Goal: Information Seeking & Learning: Learn about a topic

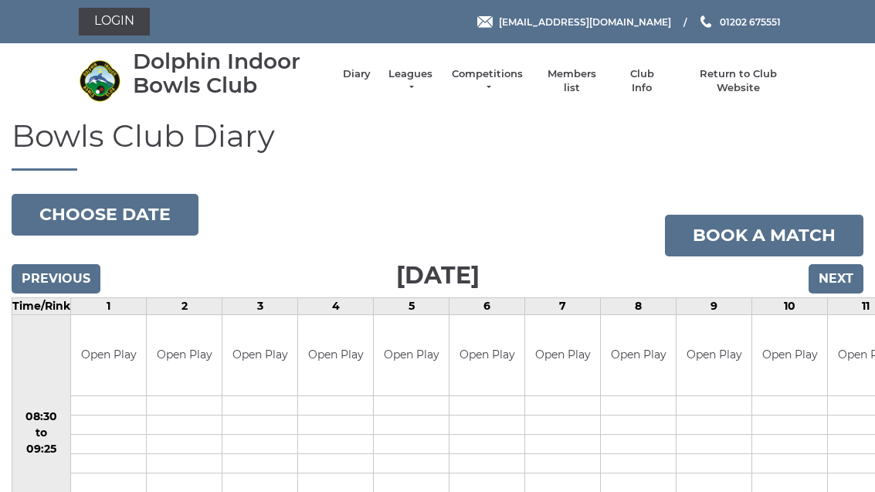
click at [514, 77] on link "Competitions" at bounding box center [487, 81] width 74 height 28
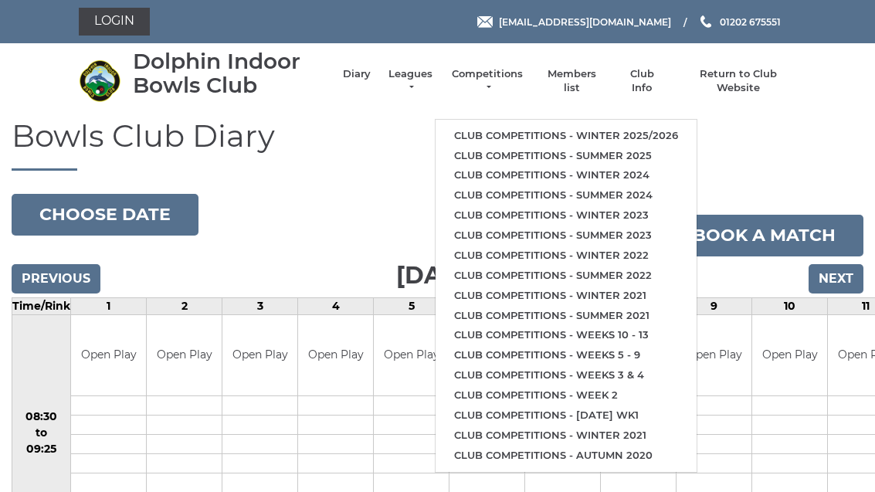
click at [619, 128] on link "Club competitions - Winter 2025/2026" at bounding box center [566, 136] width 261 height 20
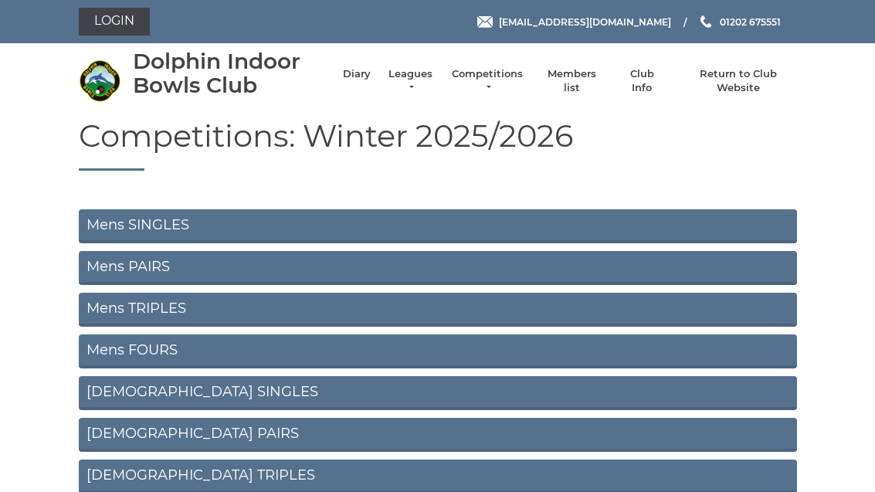
click at [439, 225] on link "Mens SINGLES" at bounding box center [438, 226] width 718 height 34
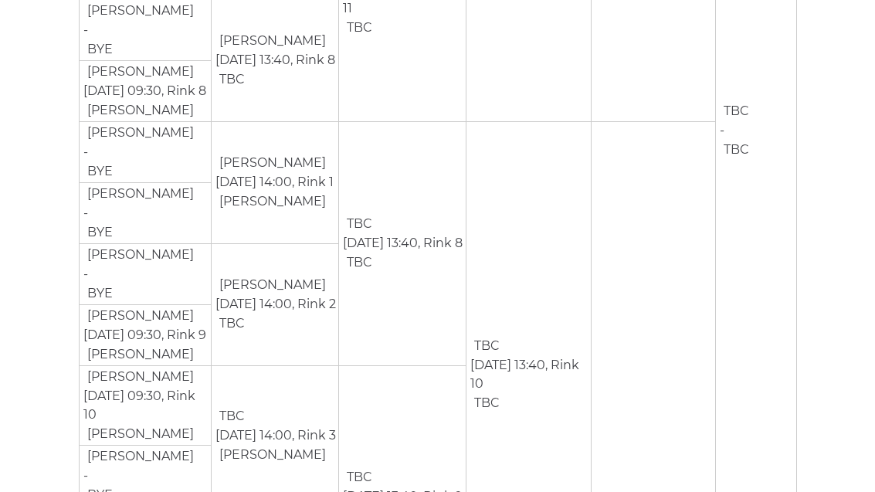
scroll to position [1141, 0]
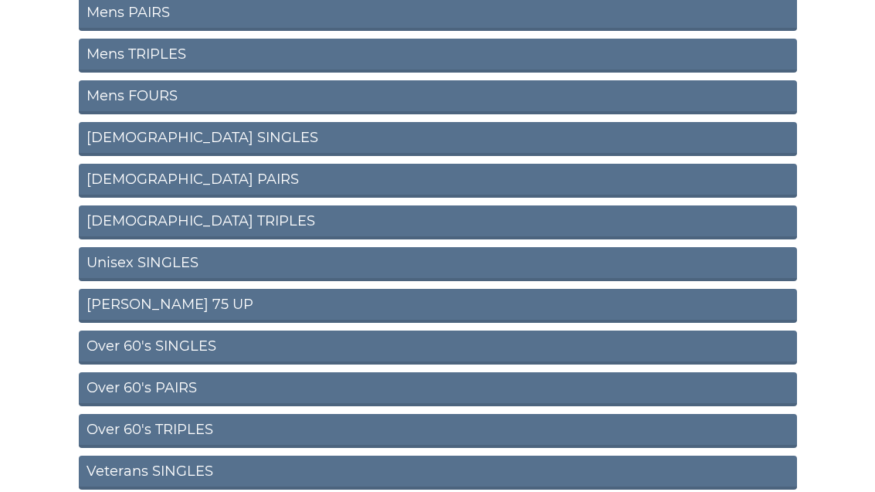
scroll to position [249, 0]
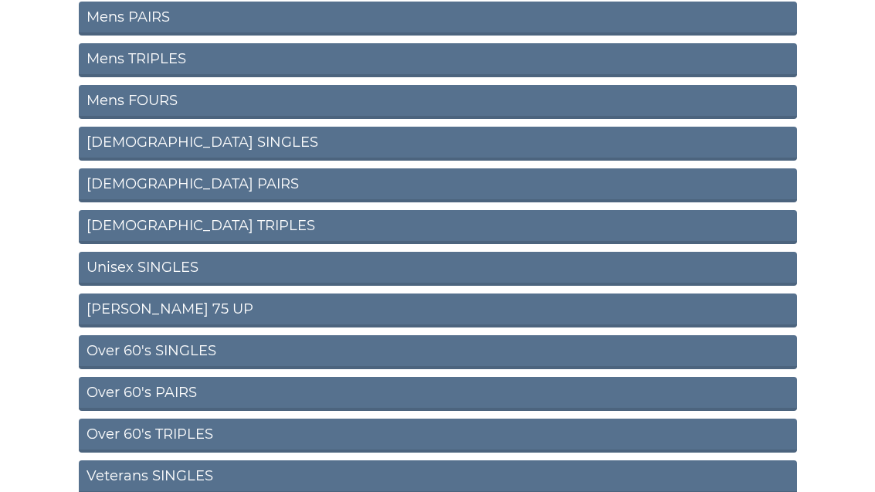
click at [324, 303] on link "Ron Jeffery 75 UP" at bounding box center [438, 310] width 718 height 34
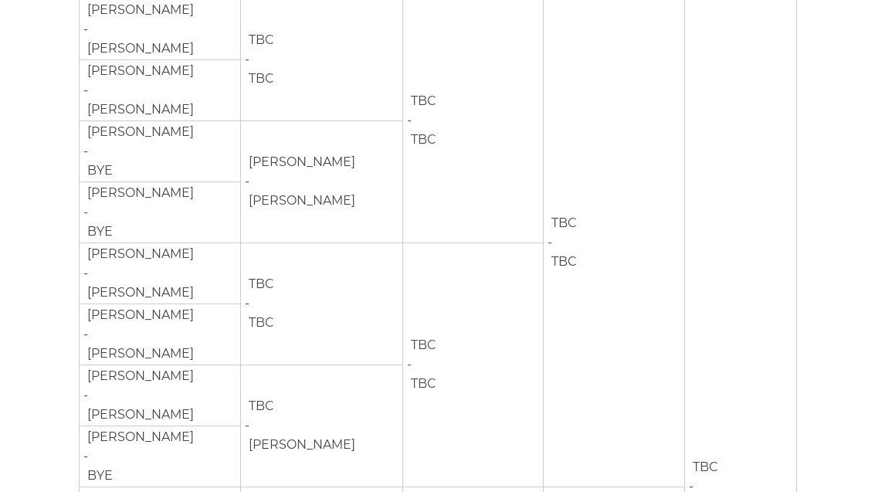
scroll to position [306, 0]
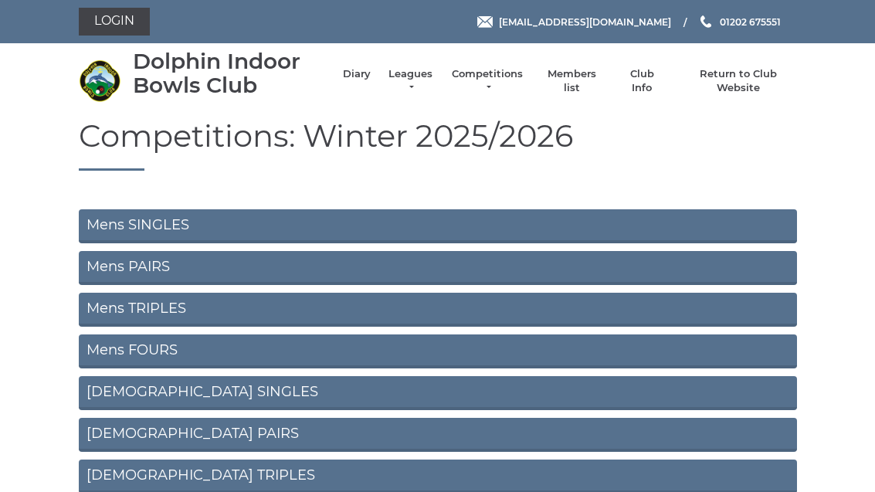
scroll to position [299, 0]
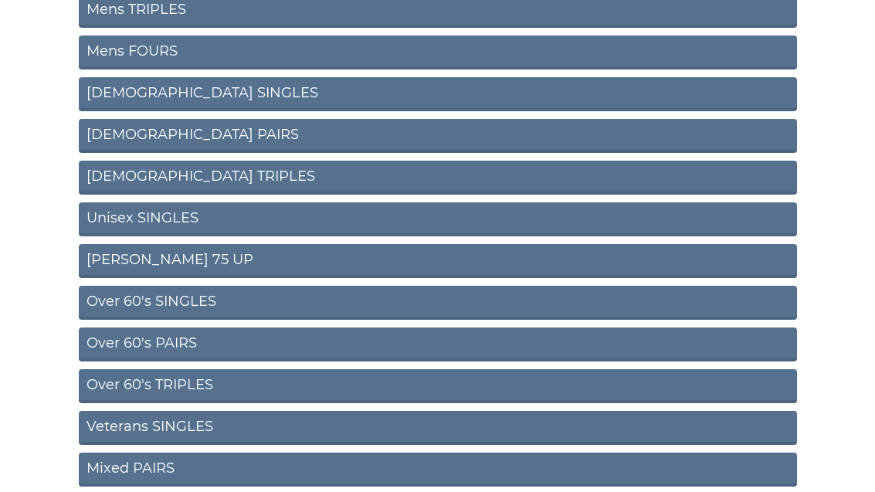
click at [358, 338] on link "Over 60's PAIRS" at bounding box center [438, 344] width 718 height 34
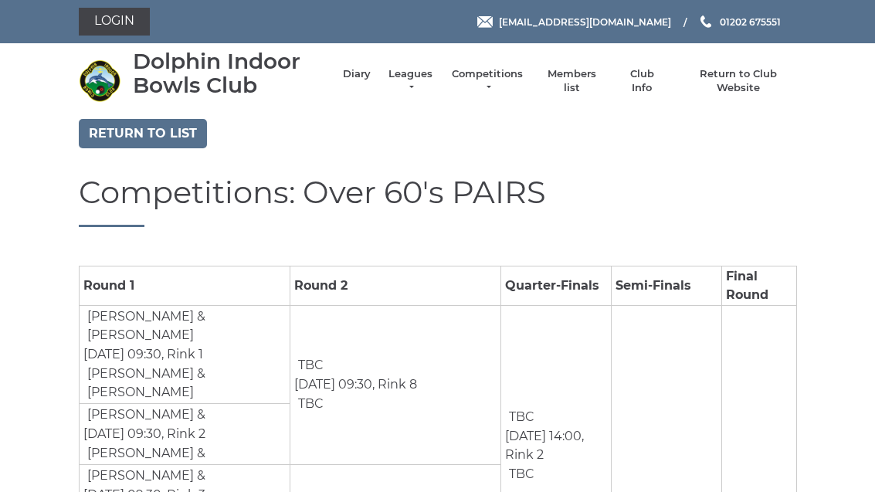
click at [167, 127] on link "Return to list" at bounding box center [143, 133] width 128 height 29
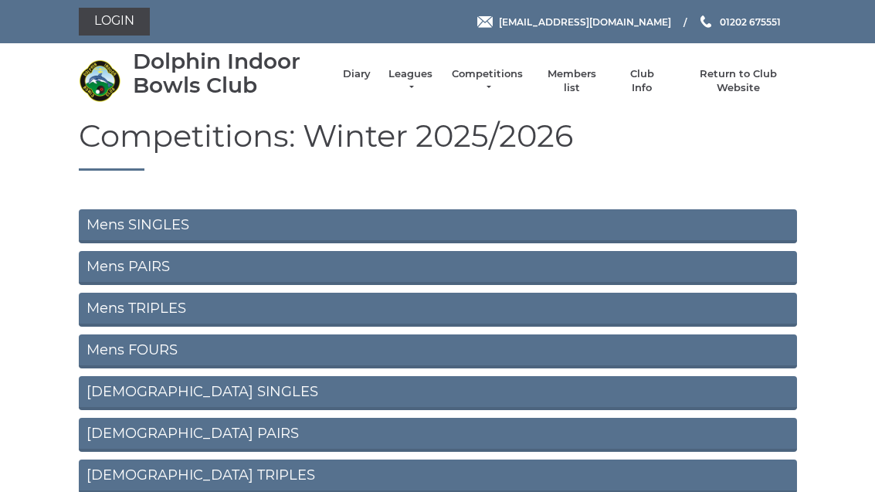
click at [295, 269] on link "Mens PAIRS" at bounding box center [438, 268] width 718 height 34
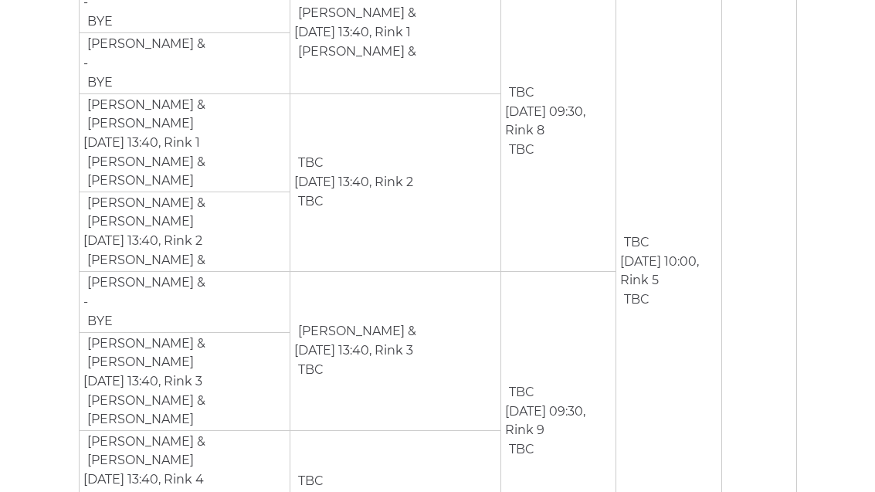
scroll to position [322, 0]
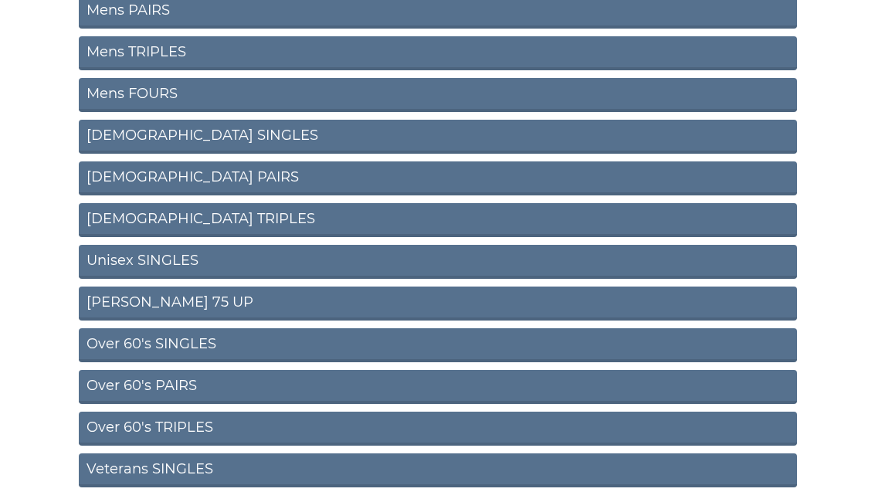
scroll to position [274, 0]
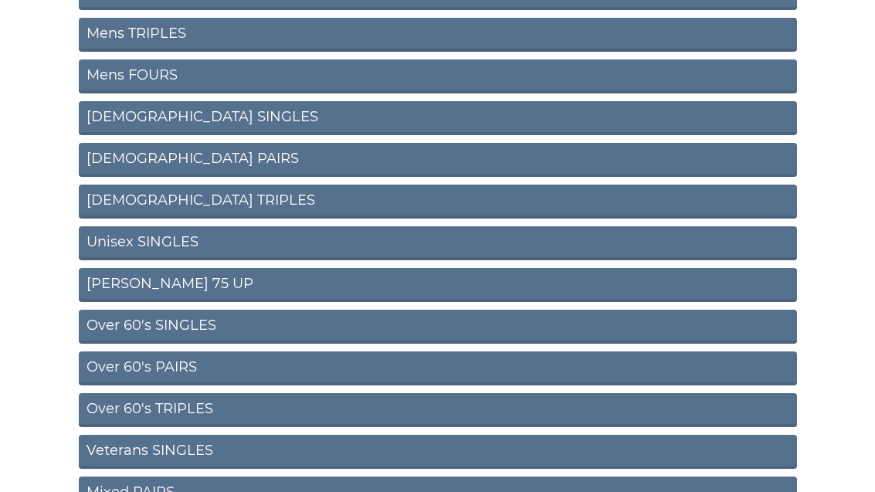
click at [388, 244] on link "Unisex SINGLES" at bounding box center [438, 244] width 718 height 34
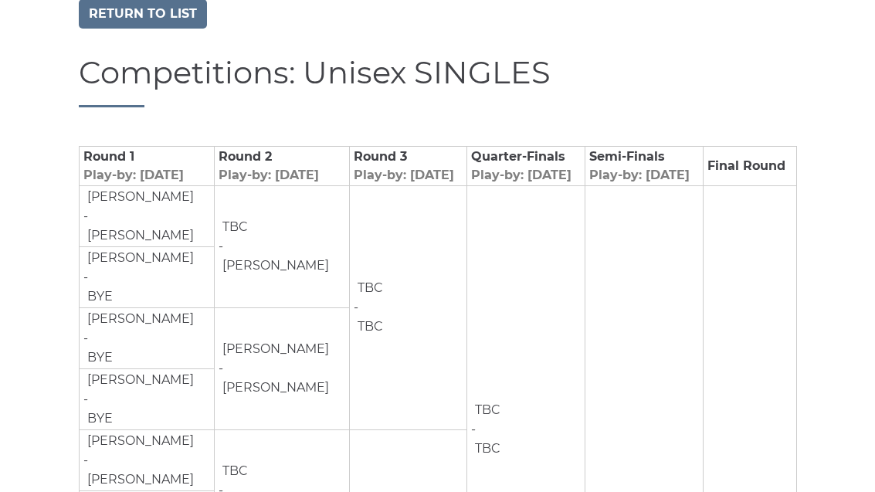
scroll to position [116, 0]
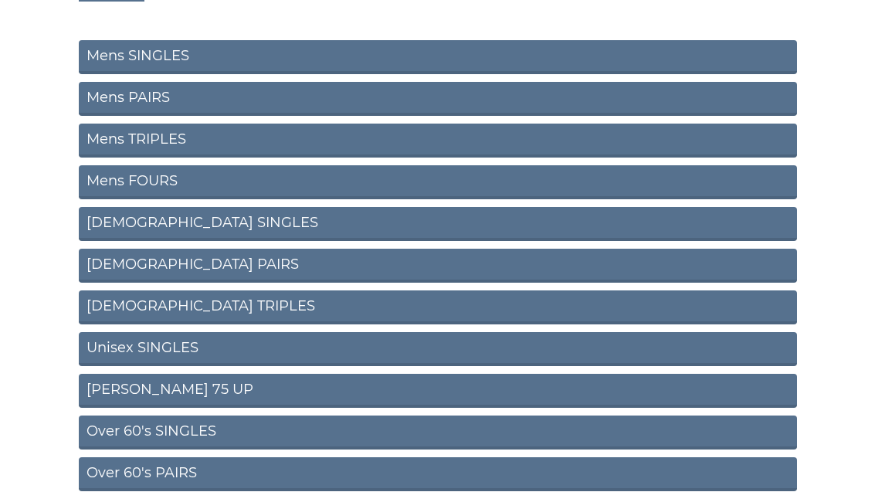
scroll to position [176, 0]
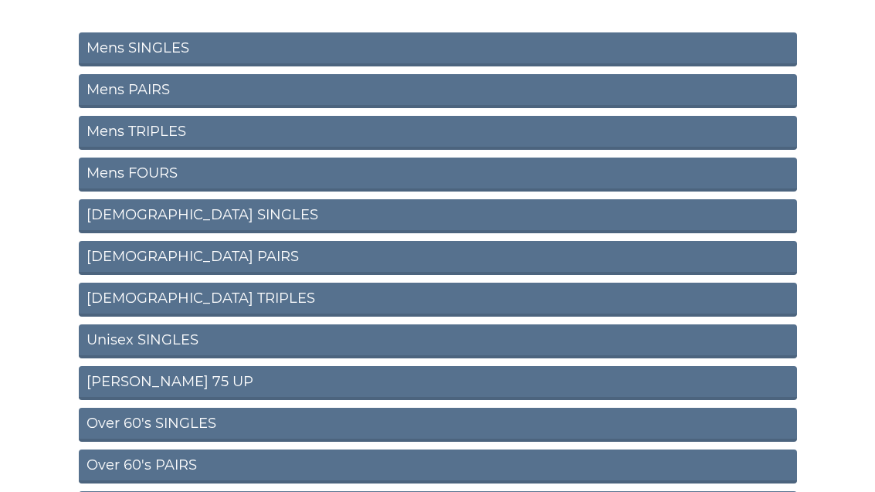
click at [233, 301] on link "[DEMOGRAPHIC_DATA] TRIPLES" at bounding box center [438, 300] width 718 height 34
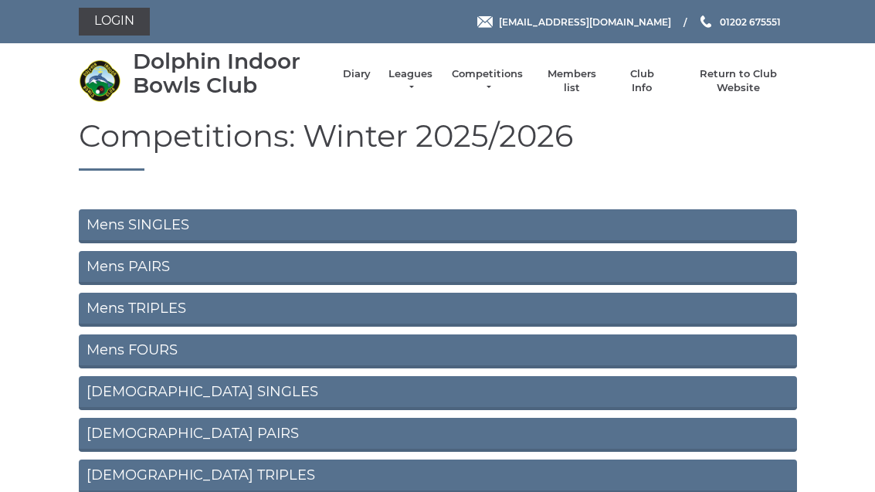
scroll to position [226, 0]
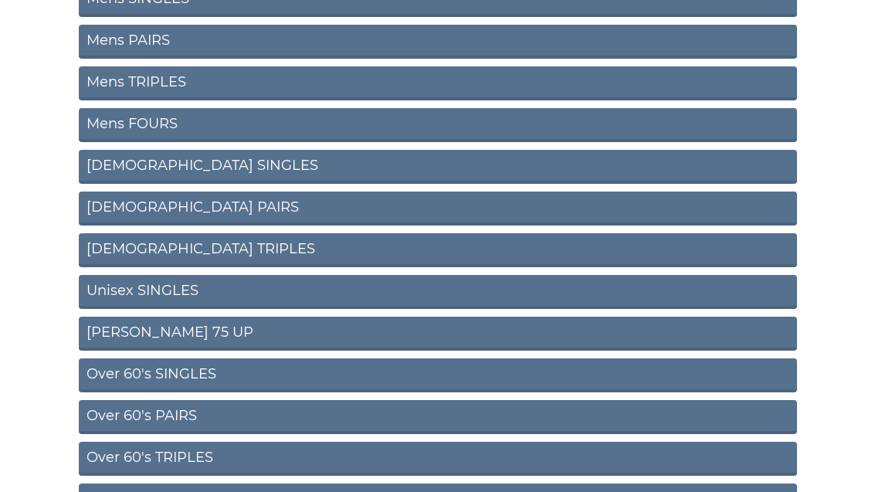
click at [304, 213] on link "[DEMOGRAPHIC_DATA] PAIRS" at bounding box center [438, 209] width 718 height 34
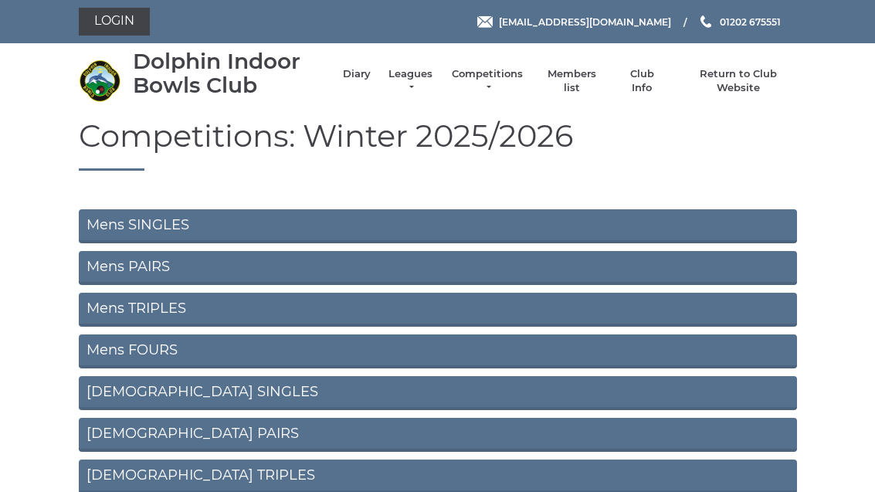
click at [424, 86] on link "Leagues" at bounding box center [410, 81] width 49 height 28
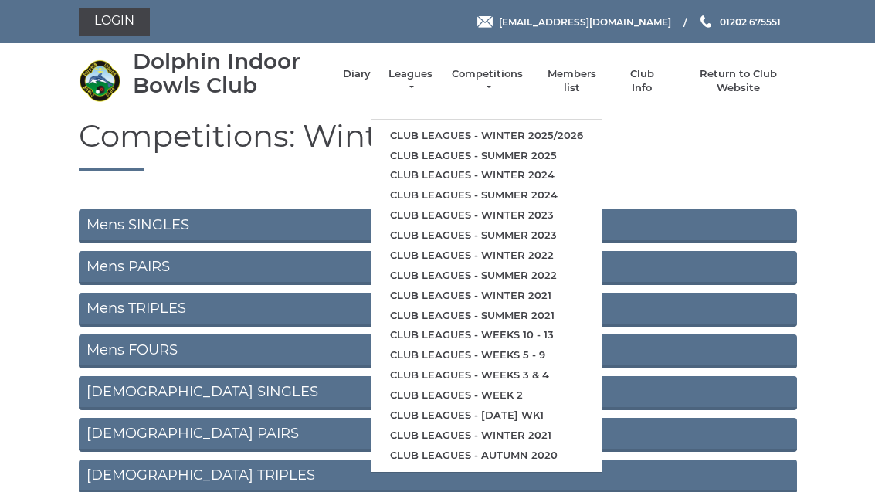
click at [540, 126] on link "Club leagues - Winter 2025/2026" at bounding box center [486, 136] width 230 height 20
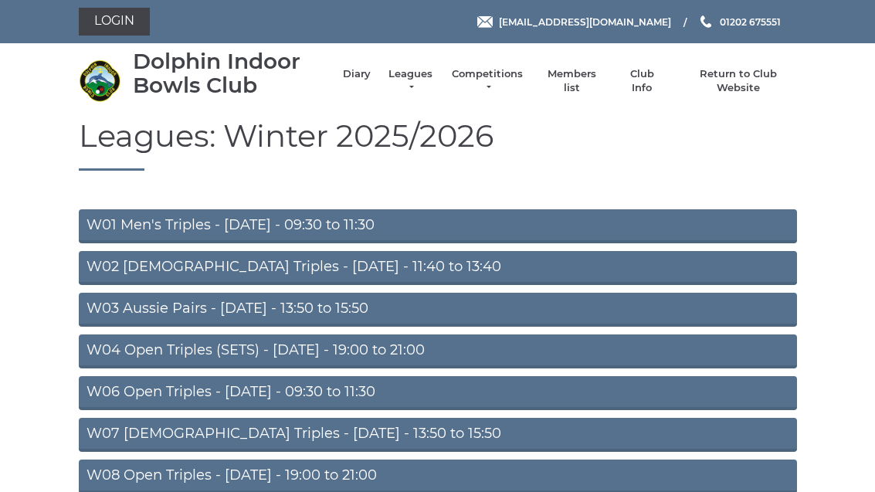
scroll to position [16, 0]
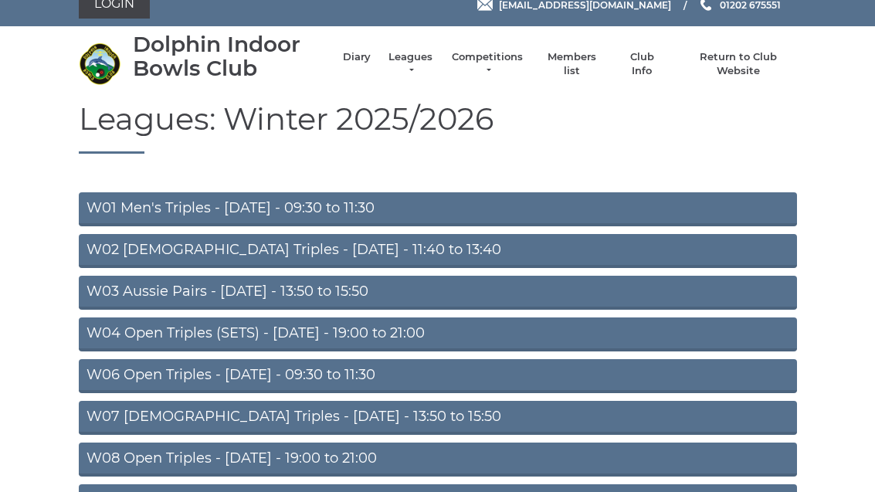
click at [464, 337] on link "W04 Open Triples (SETS) - [DATE] - 19:00 to 21:00" at bounding box center [438, 335] width 718 height 34
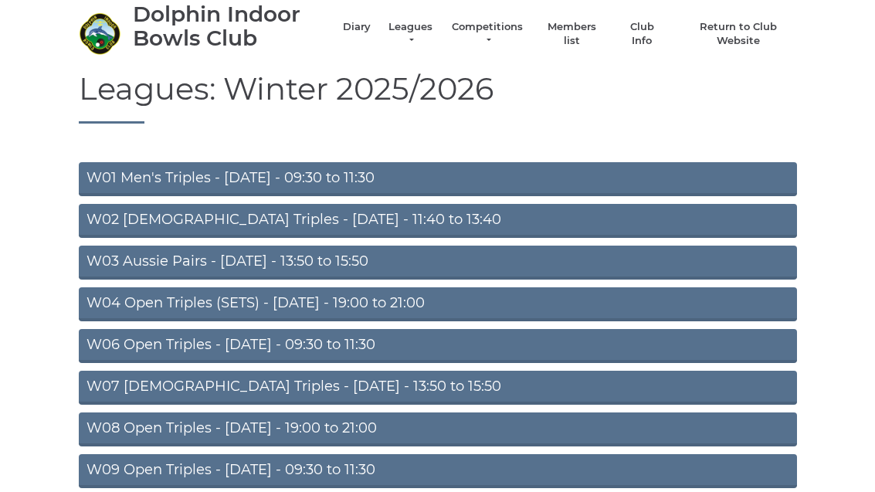
scroll to position [46, 0]
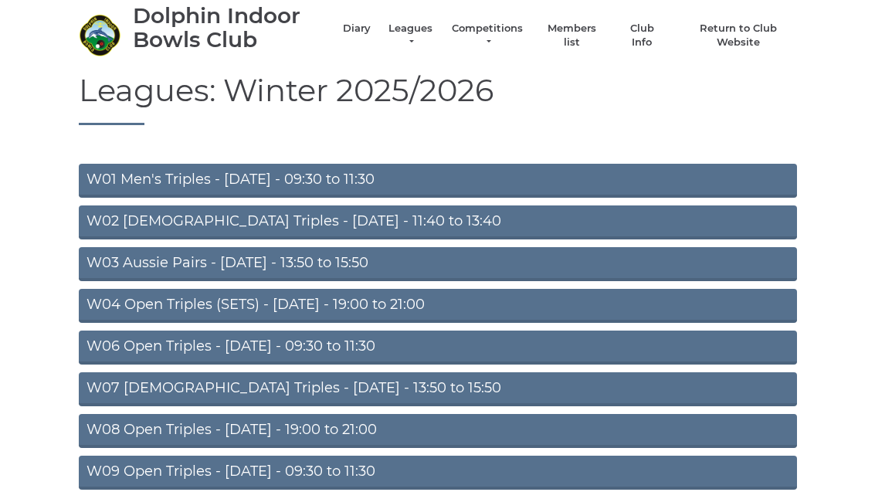
click at [389, 351] on link "W06 Open Triples - Tuesday - 09:30 to 11:30" at bounding box center [438, 348] width 718 height 34
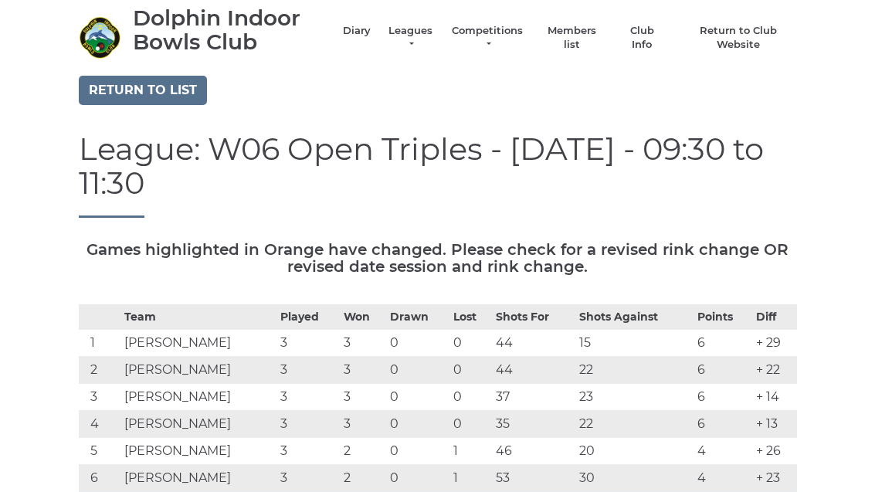
scroll to position [31, 0]
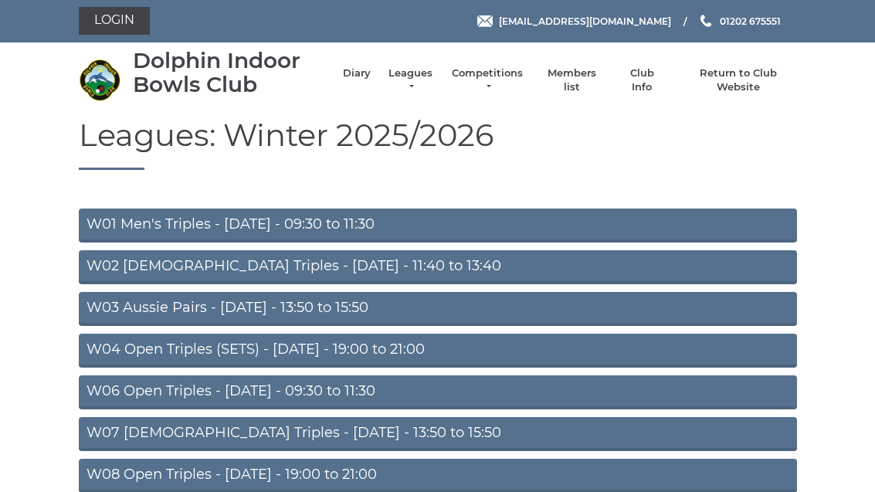
click at [383, 434] on link "W07 [DEMOGRAPHIC_DATA] Triples - [DATE] - 13:50 to 15:50" at bounding box center [438, 435] width 718 height 34
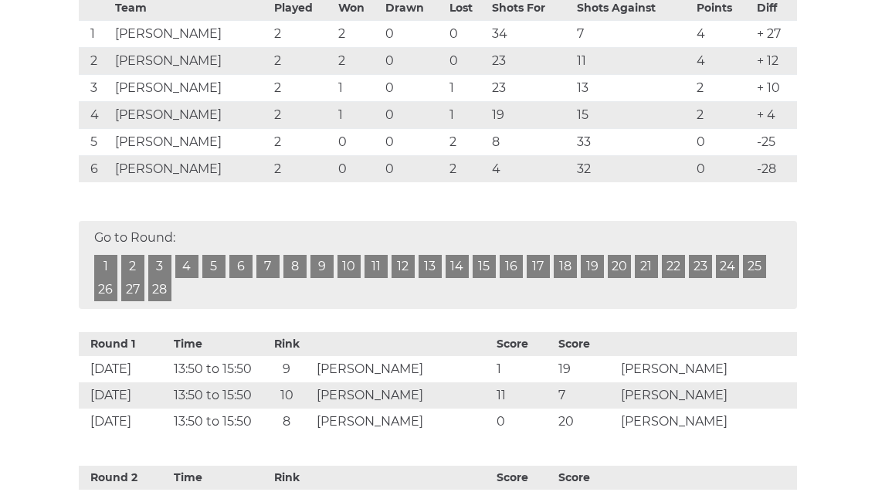
scroll to position [351, 0]
